Goal: Navigation & Orientation: Find specific page/section

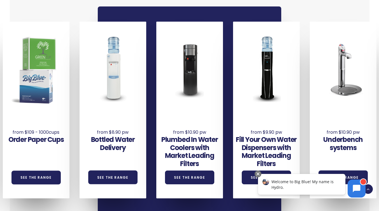
scroll to position [337, 0]
click at [189, 179] on link "See the Range" at bounding box center [189, 177] width 49 height 14
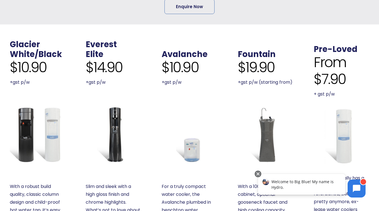
scroll to position [167, 0]
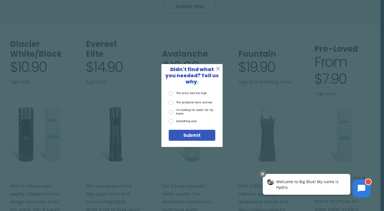
click at [218, 71] on span "X" at bounding box center [218, 69] width 4 height 6
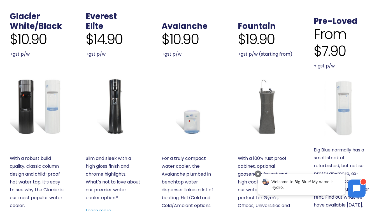
scroll to position [195, 0]
click at [38, 109] on img at bounding box center [38, 106] width 56 height 56
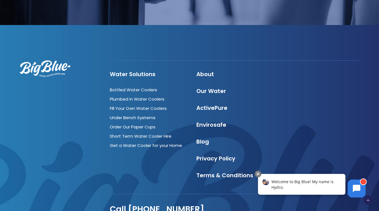
scroll to position [701, 0]
click at [137, 98] on link "Plumbed in Water Coolers" at bounding box center [137, 99] width 55 height 6
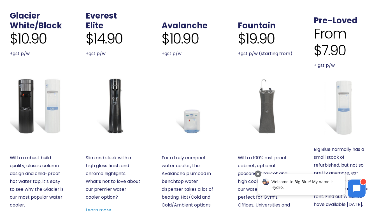
scroll to position [196, 0]
click at [345, 100] on img at bounding box center [342, 107] width 56 height 56
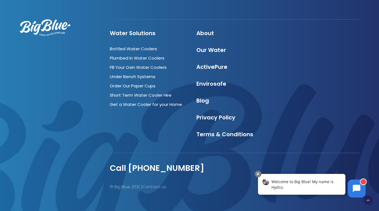
scroll to position [570, 0]
